Goal: Find specific page/section: Find specific page/section

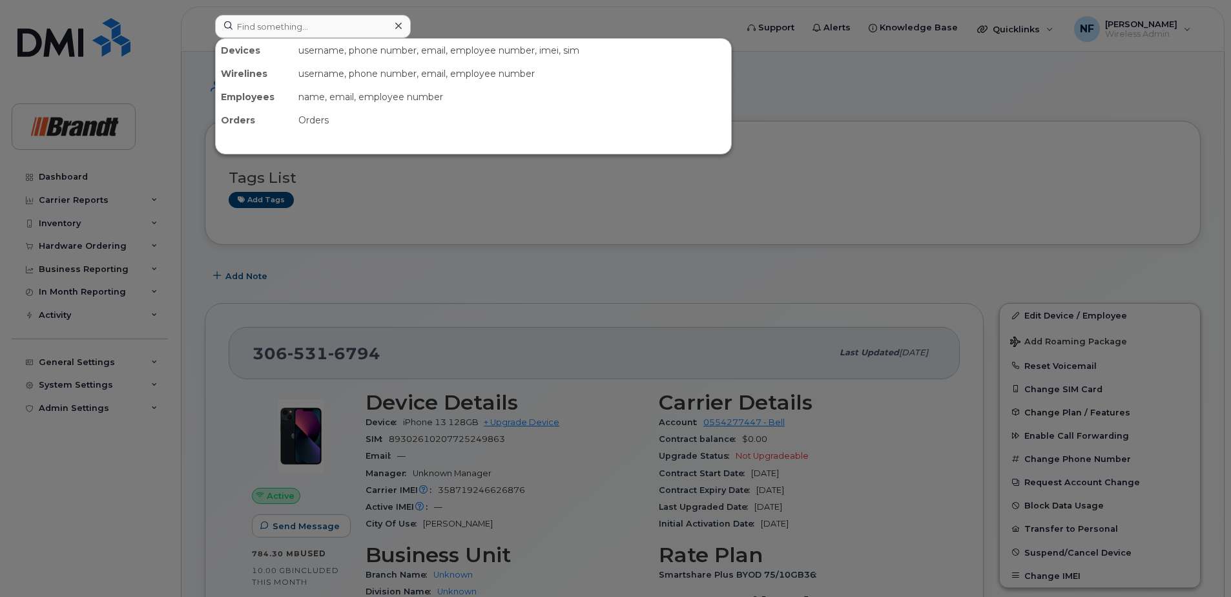
click at [330, 34] on input at bounding box center [313, 26] width 196 height 23
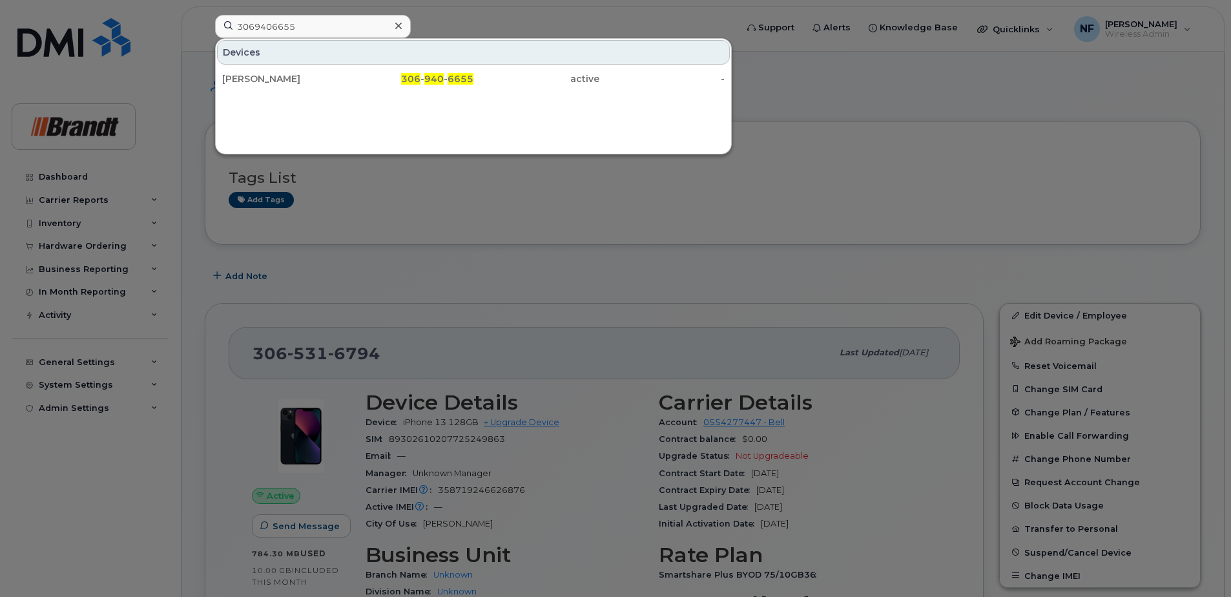
type input "3069406655"
click at [340, 79] on div "[PERSON_NAME]" at bounding box center [285, 78] width 126 height 13
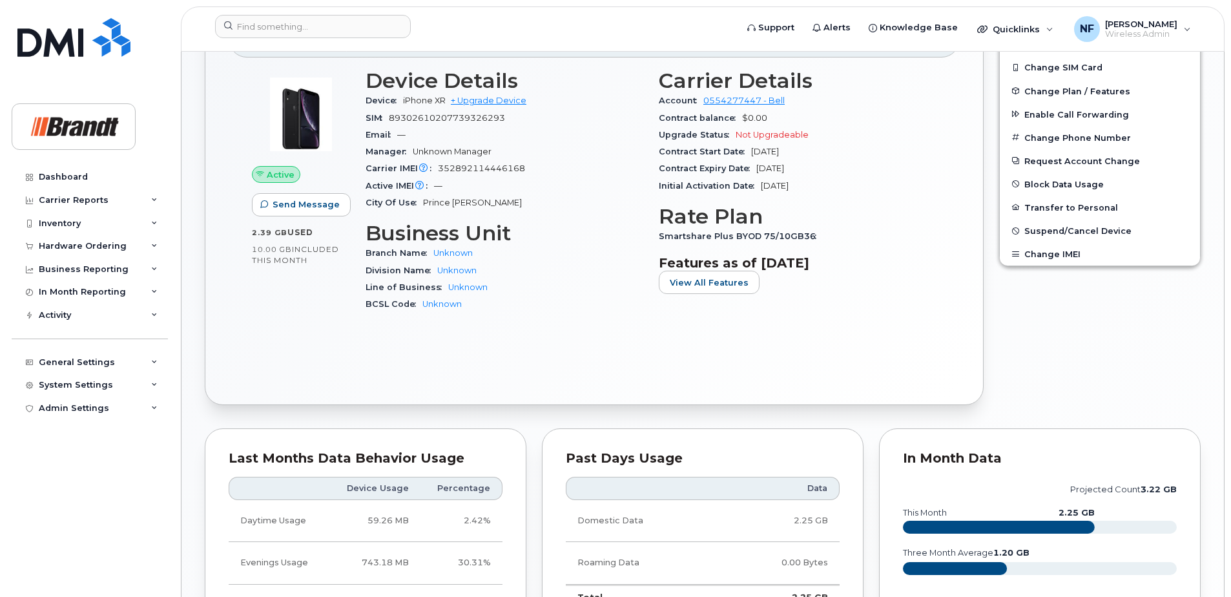
scroll to position [711, 0]
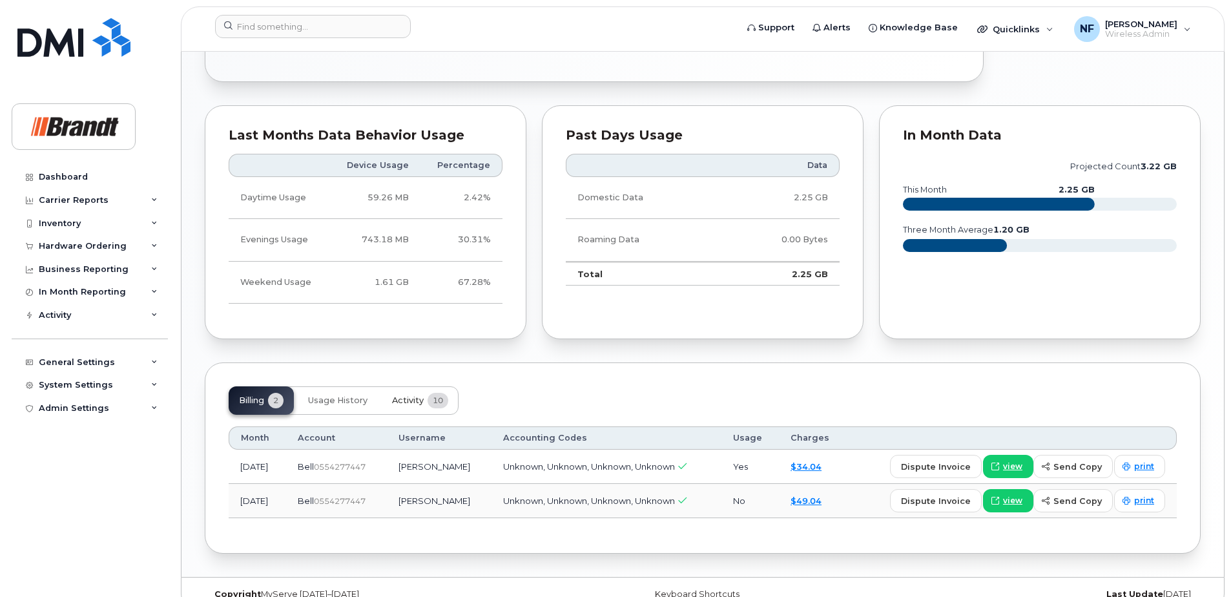
click at [413, 399] on span "Activity" at bounding box center [408, 400] width 32 height 10
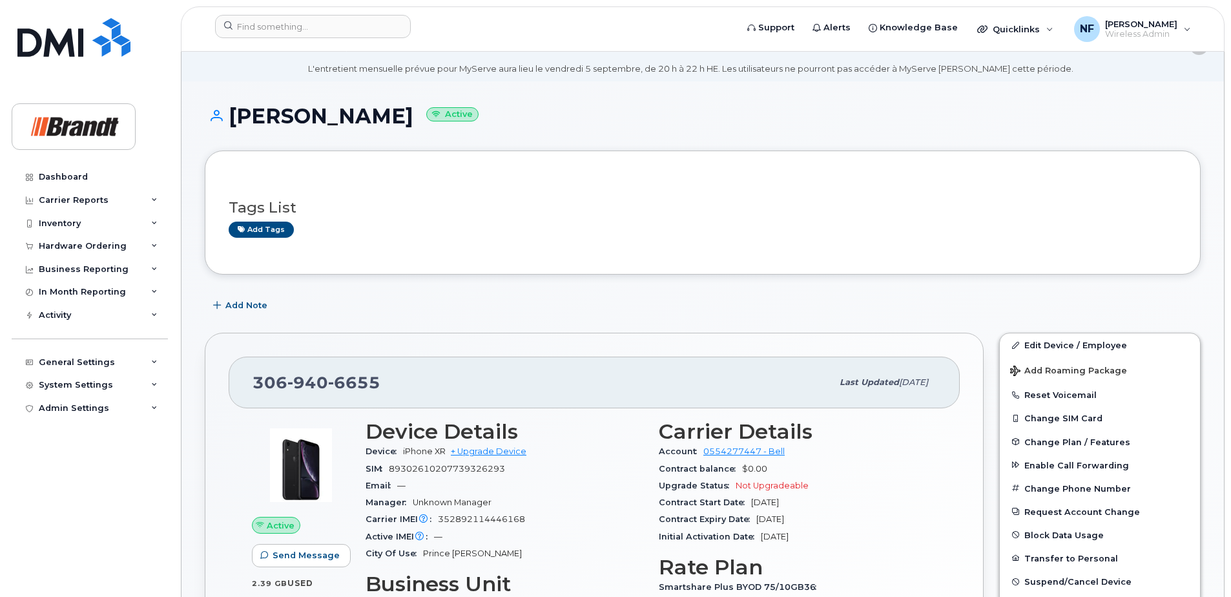
scroll to position [0, 0]
